Goal: Task Accomplishment & Management: Manage account settings

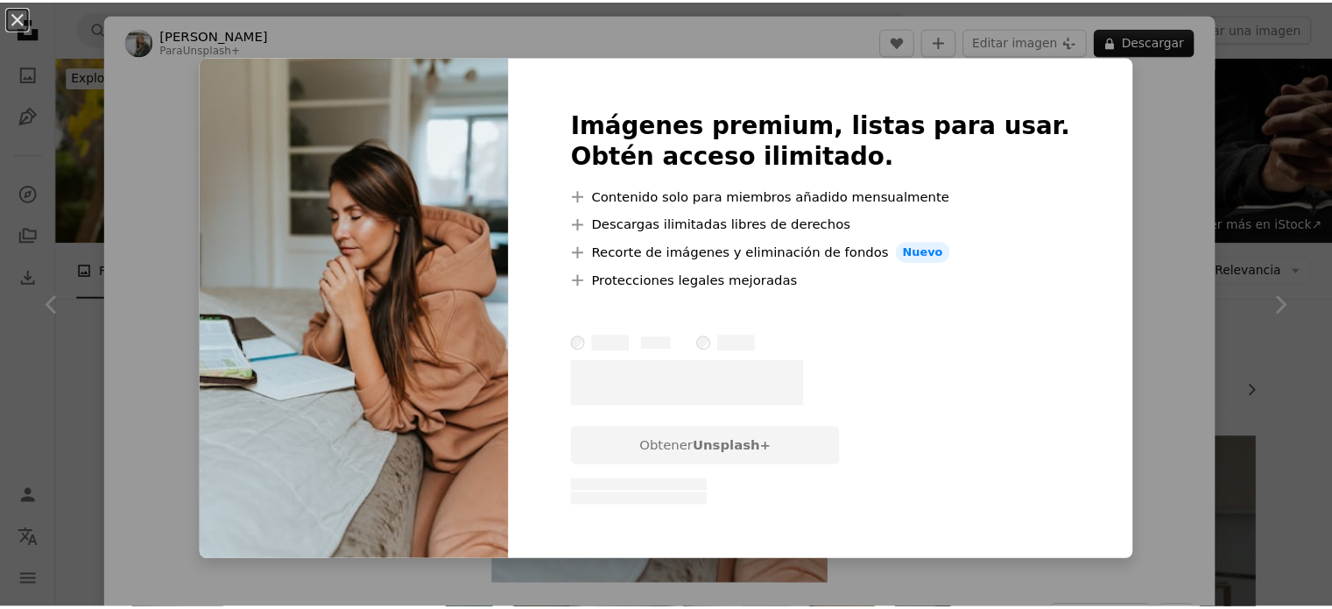
scroll to position [1051, 0]
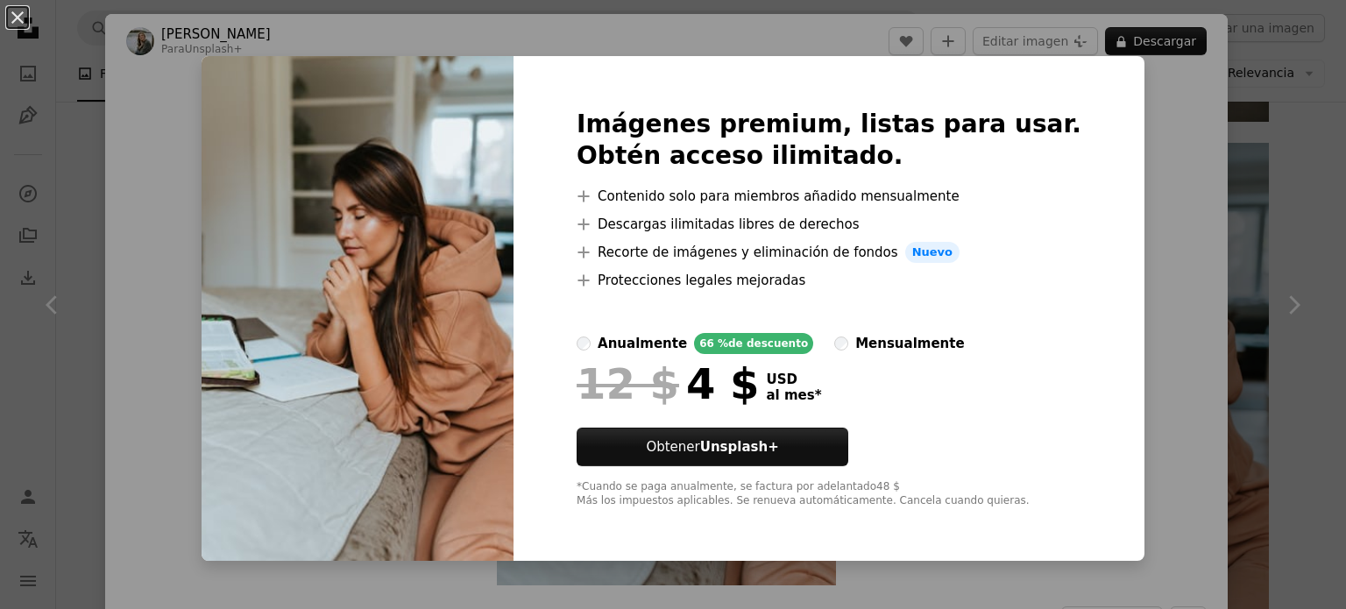
click at [1120, 141] on div "An X shape Imágenes premium, listas para usar. Obtén acceso ilimitado. A plus s…" at bounding box center [673, 304] width 1346 height 609
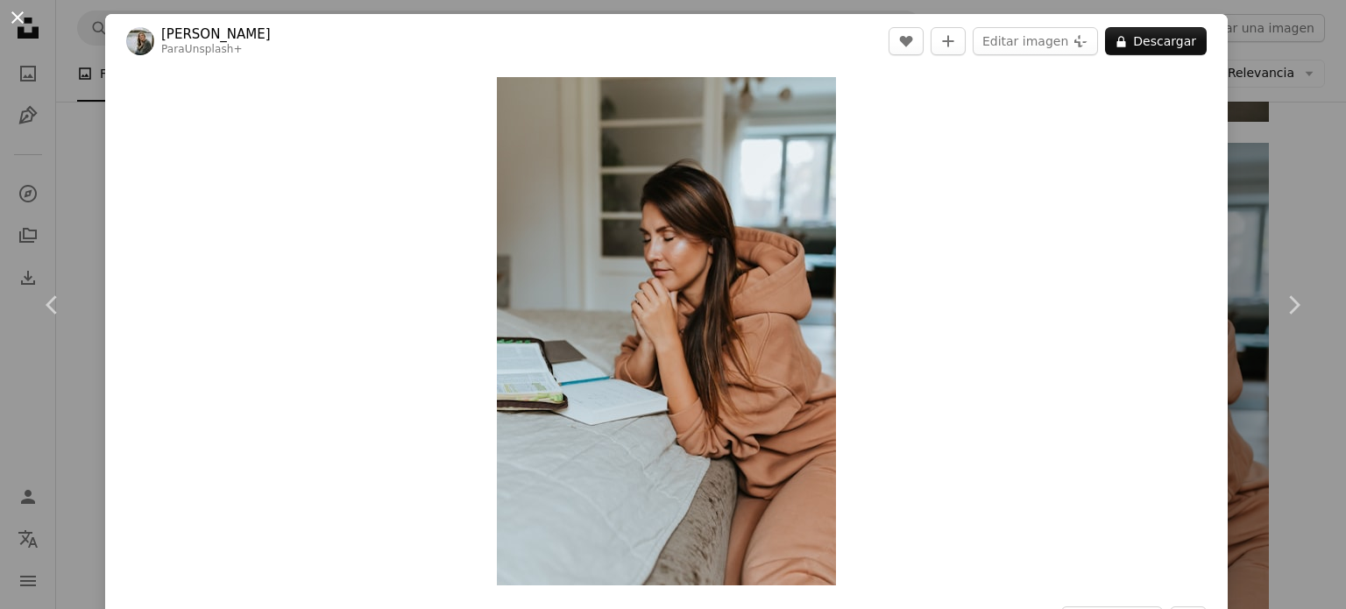
click at [20, 15] on button "An X shape" at bounding box center [17, 17] width 21 height 21
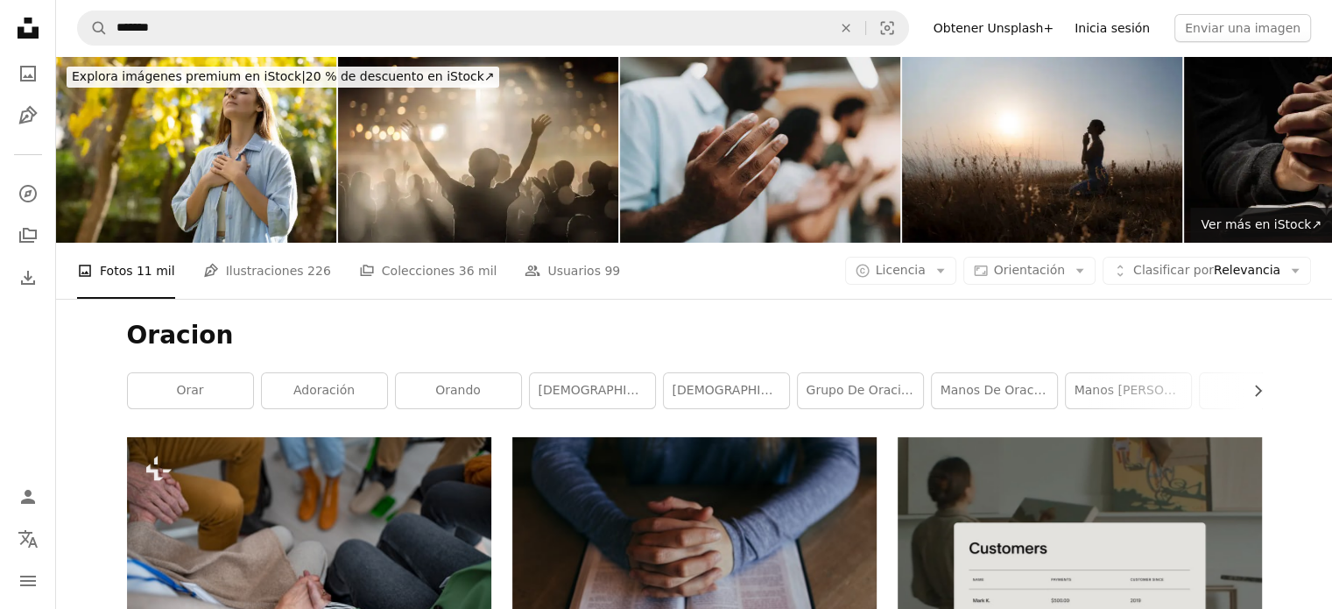
click at [1107, 24] on link "Inicia sesión" at bounding box center [1112, 28] width 96 height 28
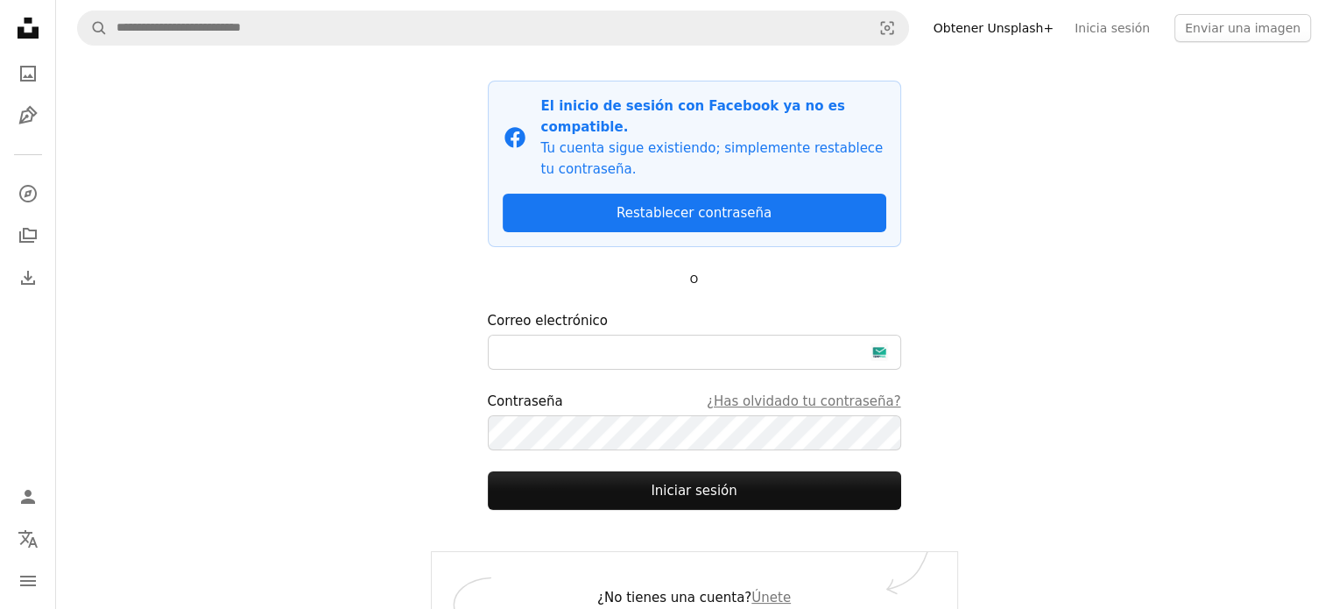
scroll to position [121, 0]
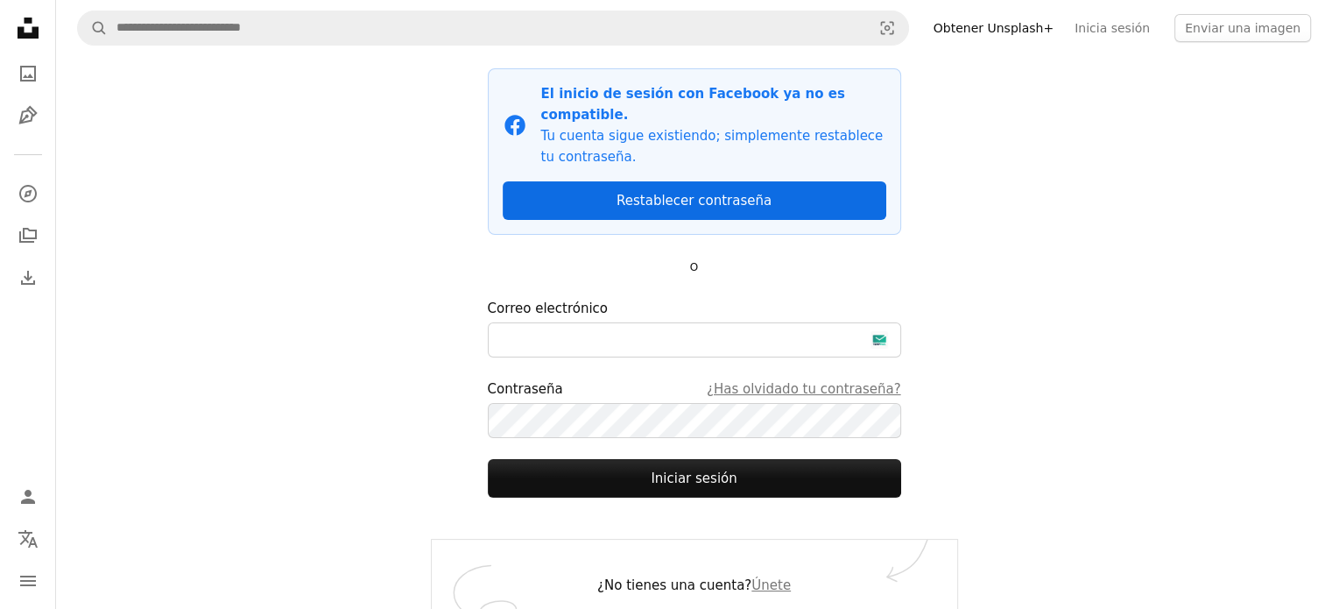
click at [721, 182] on link "Restablecer contraseña" at bounding box center [695, 200] width 384 height 39
